Goal: Information Seeking & Learning: Learn about a topic

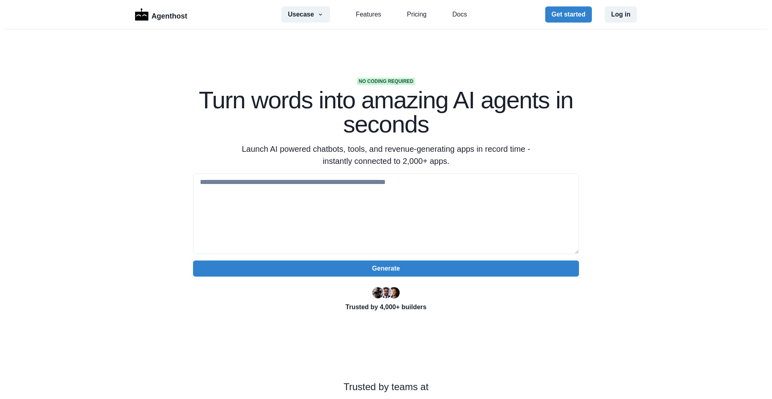
click at [355, 101] on h1 "Turn words into amazing AI agents in seconds" at bounding box center [386, 112] width 386 height 48
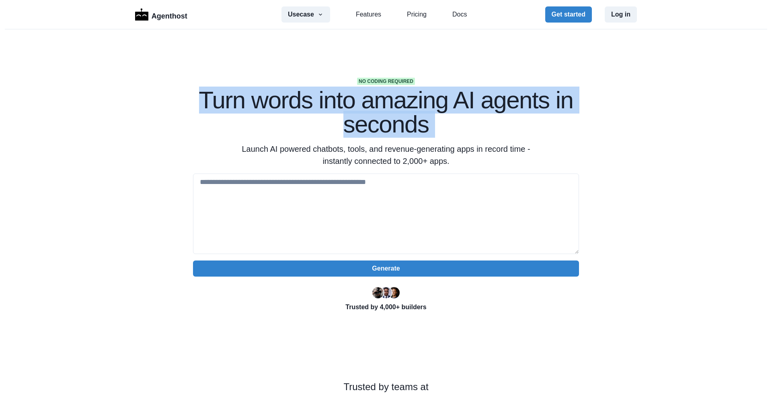
click at [355, 101] on h1 "Turn words into amazing AI agents in seconds" at bounding box center [386, 112] width 386 height 48
click at [366, 120] on h1 "Turn words into amazing AI agents in seconds" at bounding box center [386, 112] width 386 height 48
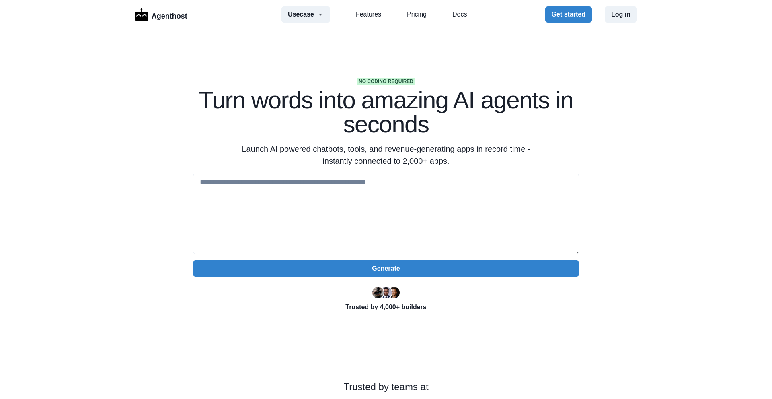
click at [391, 151] on p "Launch AI powered chatbots, tools, and revenue-generating apps in record time -…" at bounding box center [386, 155] width 309 height 24
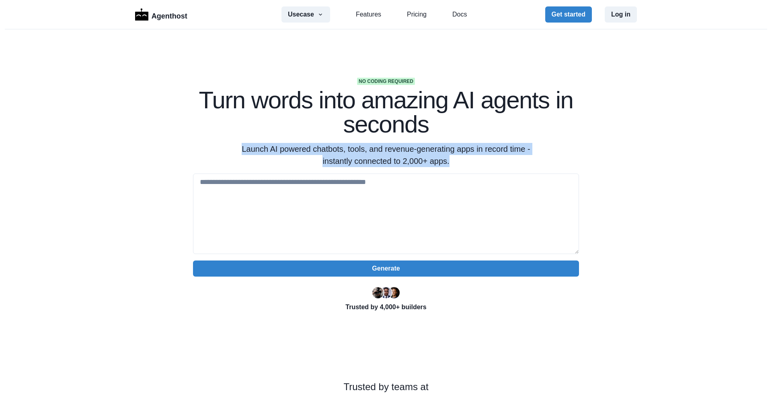
click at [391, 151] on p "Launch AI powered chatbots, tools, and revenue-generating apps in record time -…" at bounding box center [386, 155] width 309 height 24
click at [370, 155] on p "Launch AI powered chatbots, tools, and revenue-generating apps in record time -…" at bounding box center [386, 155] width 309 height 24
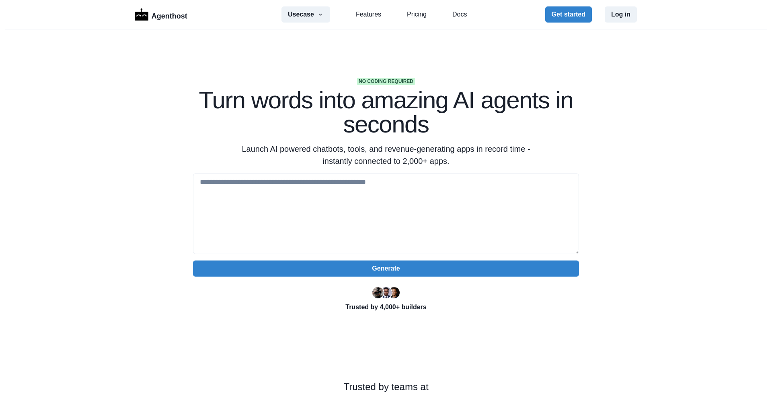
click at [411, 13] on link "Pricing" at bounding box center [417, 15] width 20 height 10
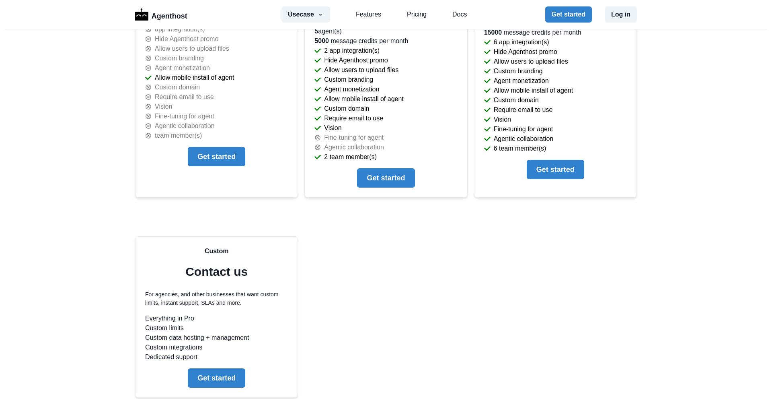
scroll to position [2001, 0]
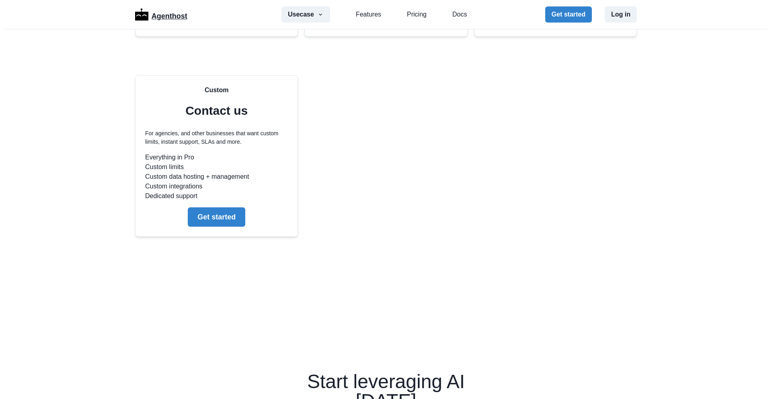
click at [178, 18] on p "Agenthost" at bounding box center [170, 15] width 36 height 14
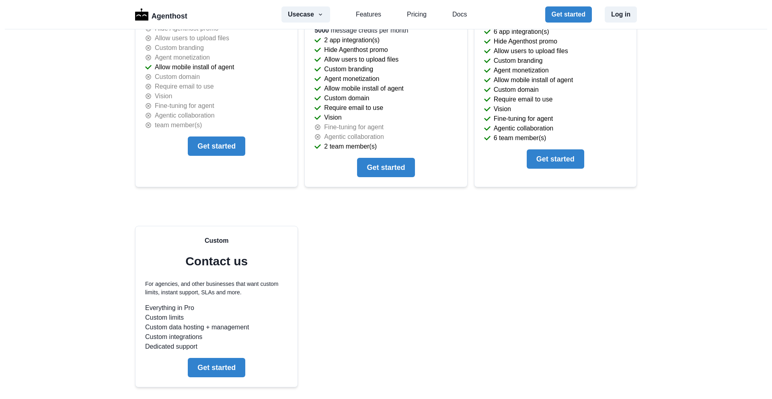
scroll to position [1689, 0]
